Goal: Check status

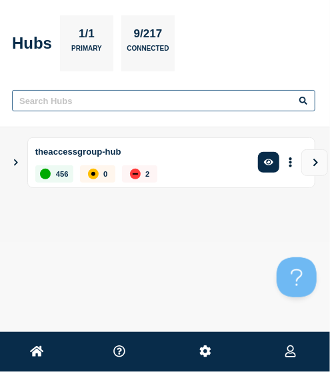
click at [101, 103] on input "text" at bounding box center [163, 100] width 303 height 21
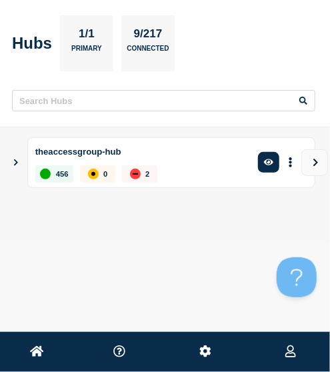
drag, startPoint x: 12, startPoint y: 150, endPoint x: 17, endPoint y: 169, distance: 20.0
click at [17, 169] on main "theaccessgroup-hub 456 0 2 Create incident See overview" at bounding box center [165, 185] width 330 height 116
click at [17, 169] on div "theaccessgroup-hub 456 0 2 Create incident See overview" at bounding box center [165, 162] width 300 height 51
click at [17, 163] on icon "Show Connected Hubs" at bounding box center [15, 162] width 9 height 7
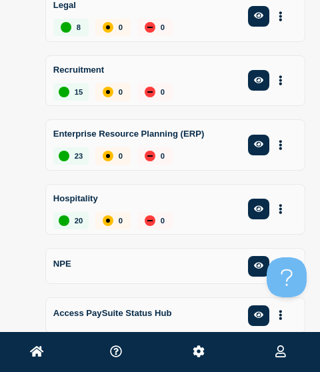
scroll to position [213, 0]
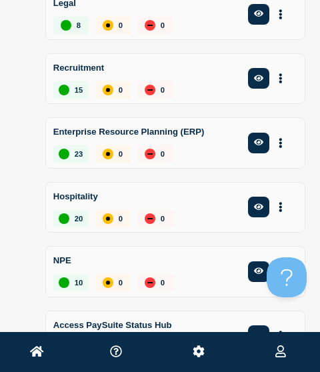
click at [193, 130] on p "Enterprise Resource Planning (ERP)" at bounding box center [147, 131] width 188 height 17
click at [260, 139] on icon "button" at bounding box center [259, 142] width 10 height 7
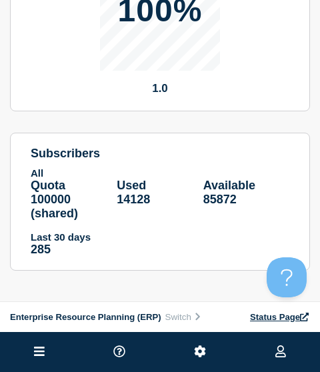
scroll to position [332, 0]
click at [144, 20] on p "100%" at bounding box center [160, 11] width 85 height 32
click at [280, 314] on link "Status Page" at bounding box center [280, 317] width 60 height 10
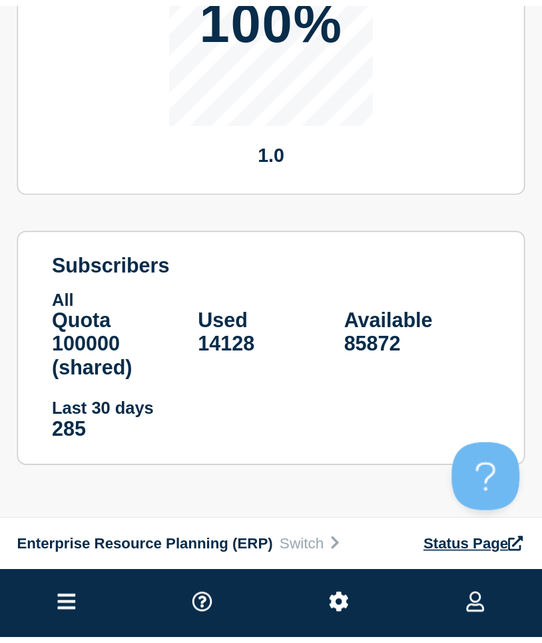
scroll to position [0, 0]
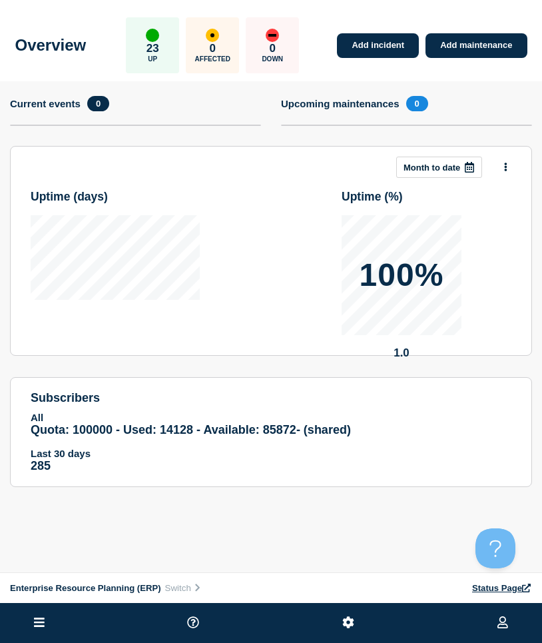
click at [329, 371] on link "Status Page" at bounding box center [502, 588] width 60 height 10
